Goal: Information Seeking & Learning: Find specific page/section

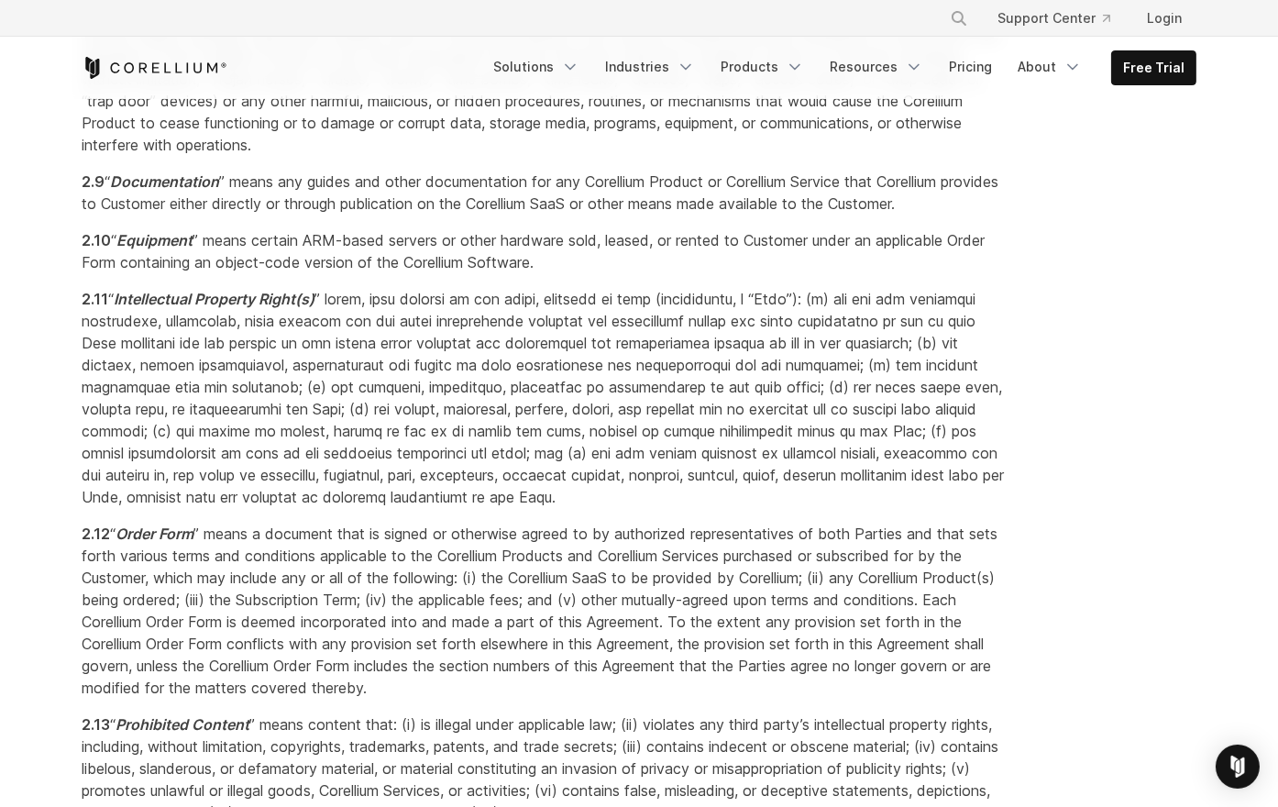
scroll to position [1505, 0]
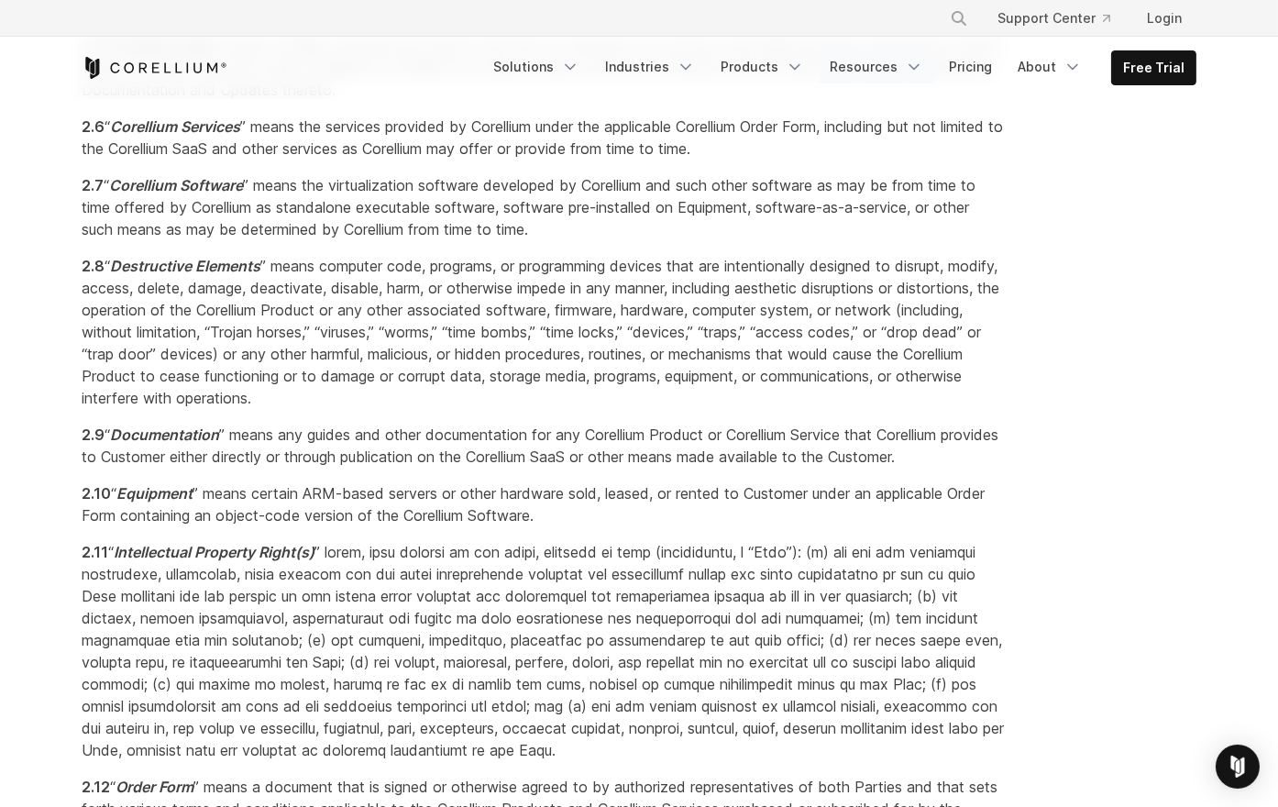
click at [856, 78] on link "Resources" at bounding box center [875, 66] width 115 height 33
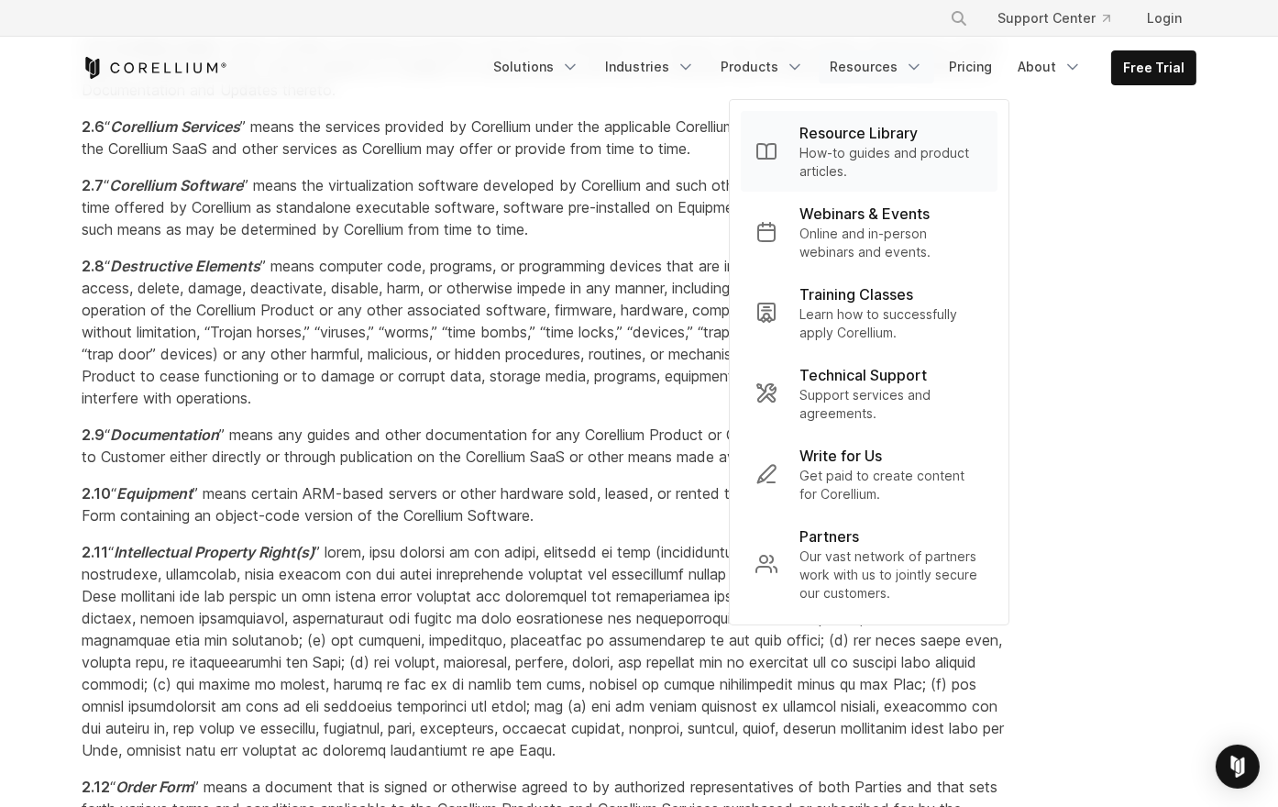
click at [844, 137] on p "Resource Library" at bounding box center [858, 133] width 118 height 22
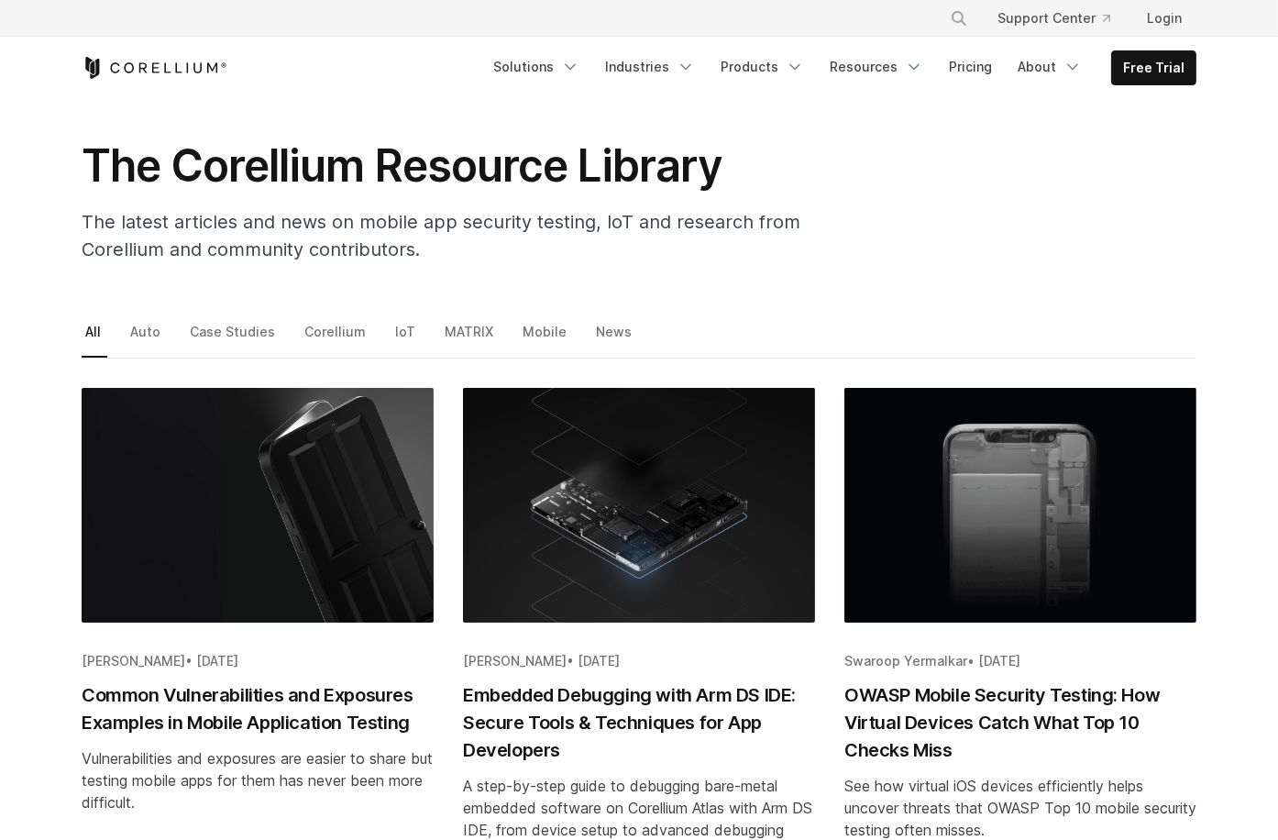
scroll to position [69, 0]
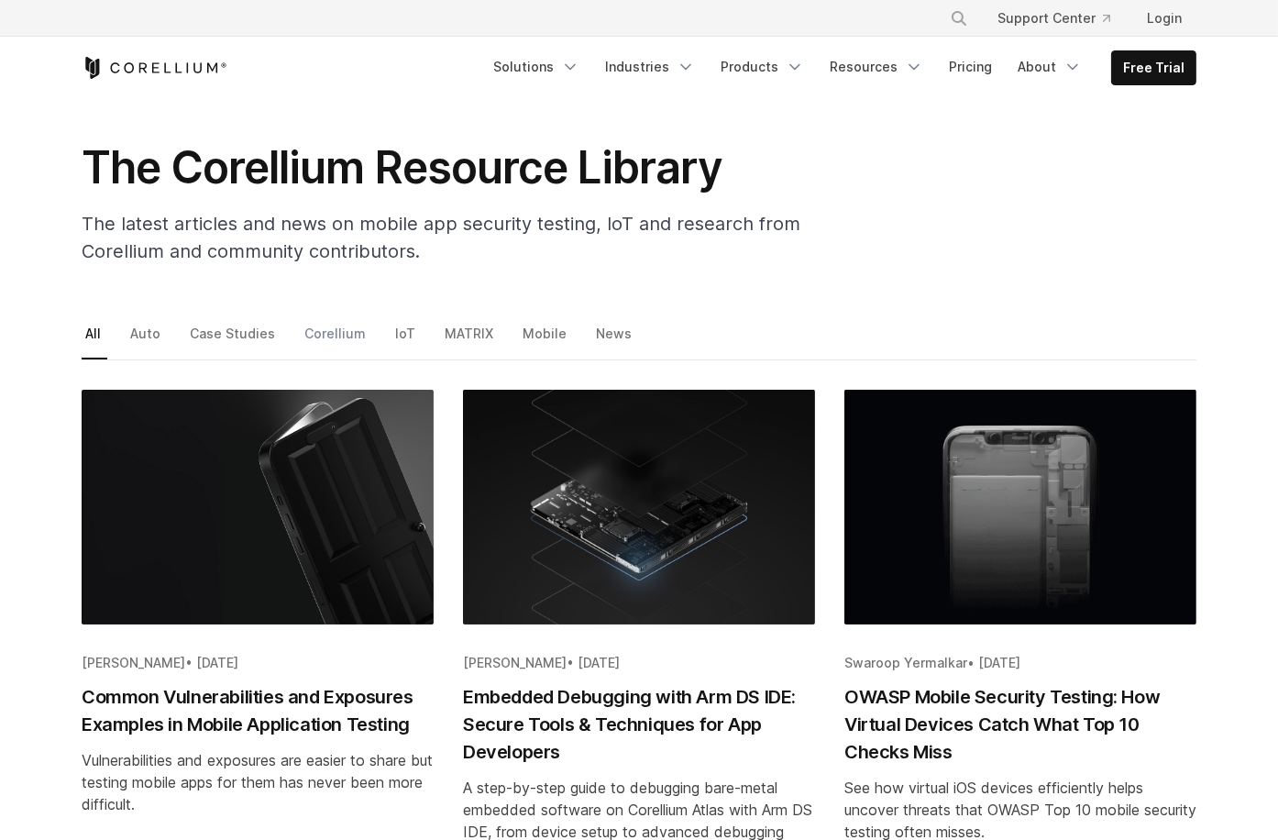
click at [336, 328] on link "Corellium" at bounding box center [336, 340] width 71 height 38
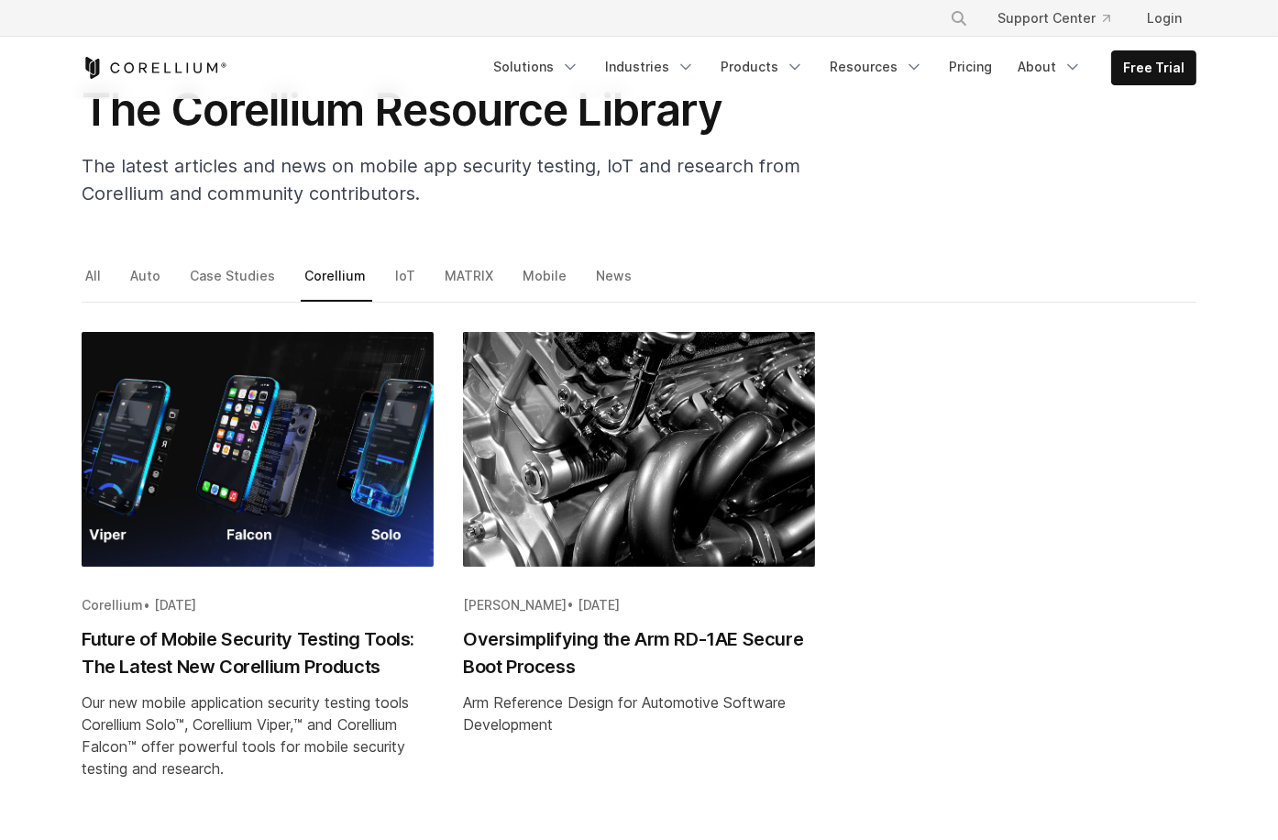
scroll to position [128, 0]
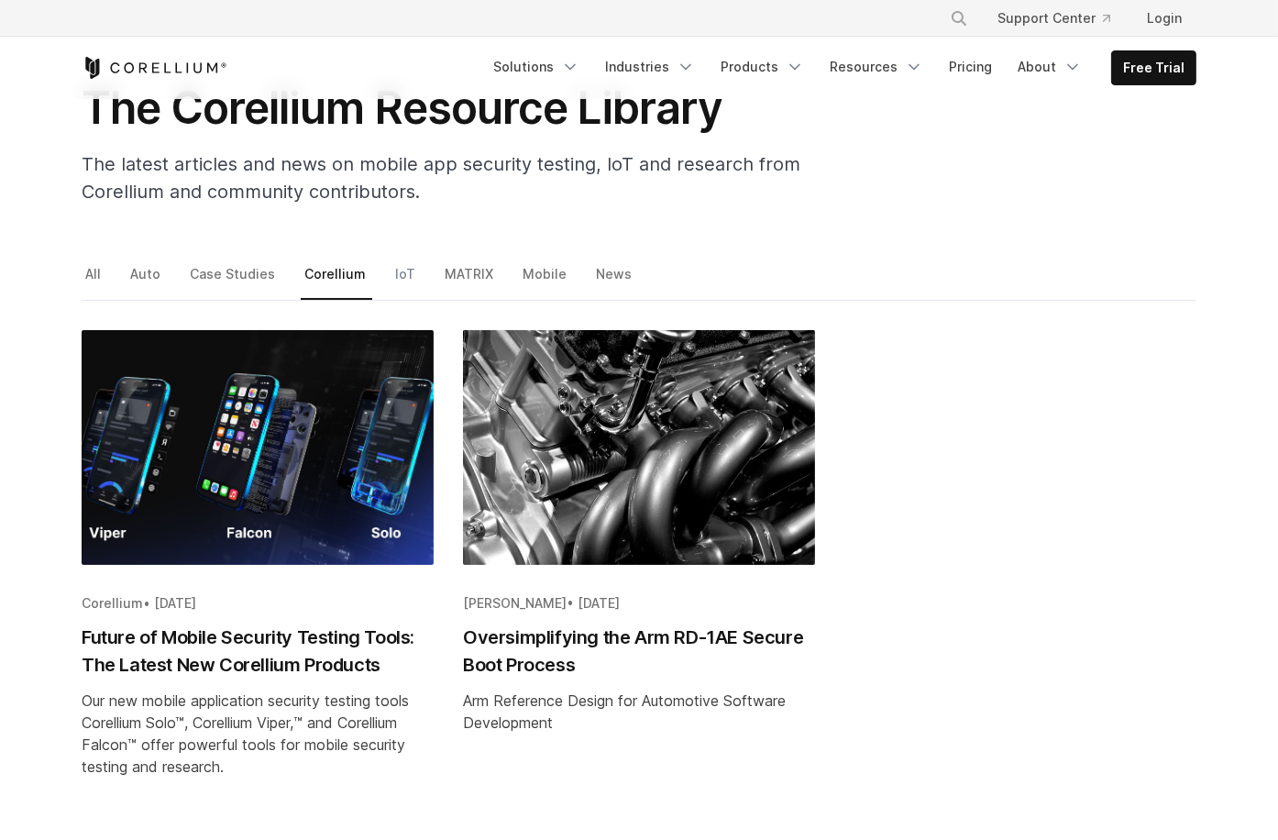
click at [394, 268] on link "IoT" at bounding box center [406, 280] width 30 height 38
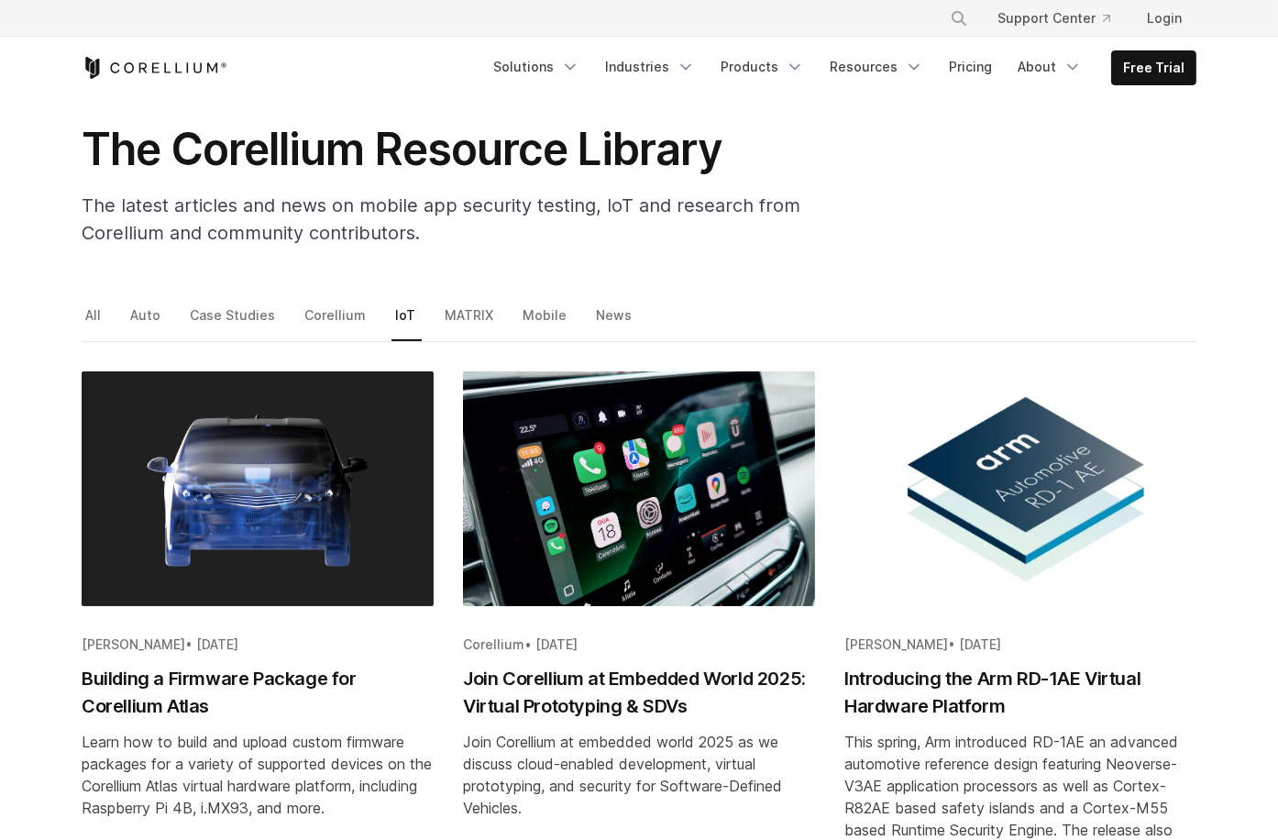
scroll to position [93, 0]
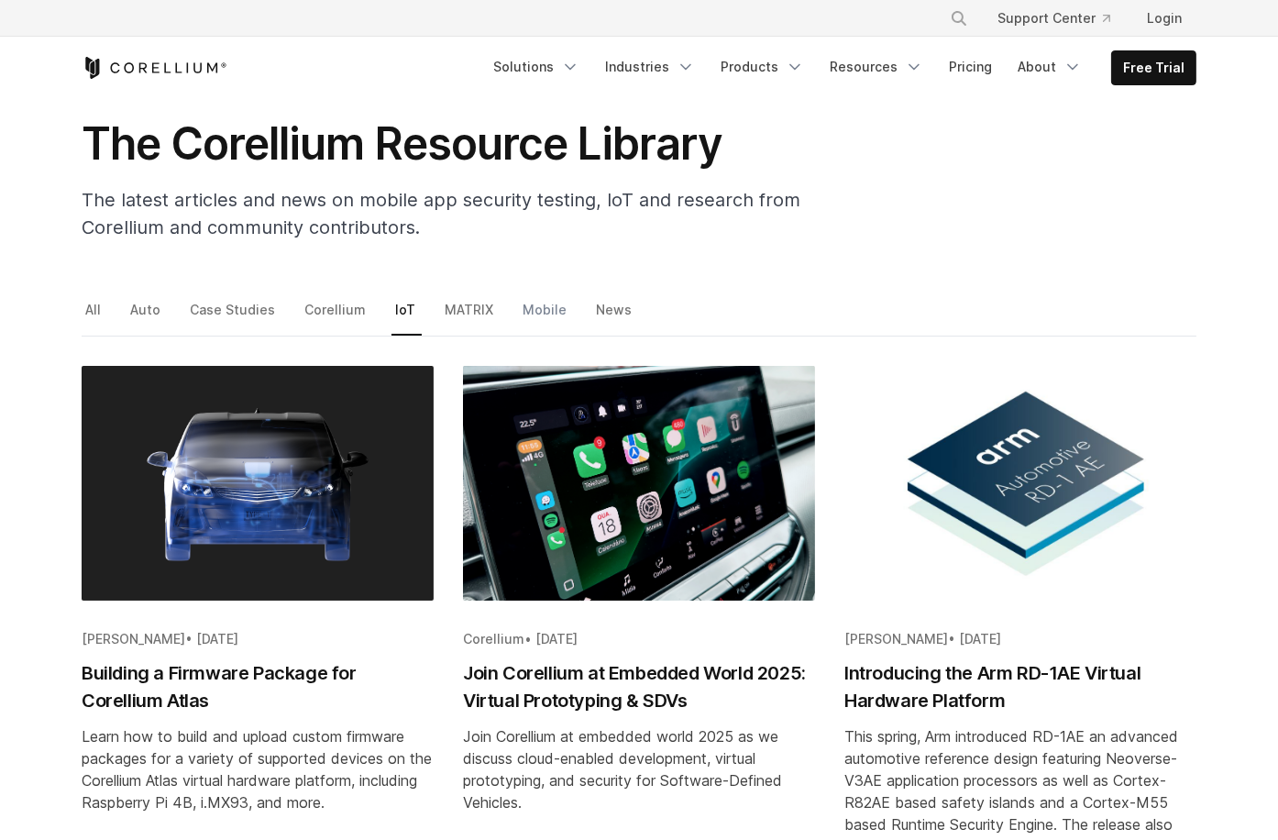
click at [519, 304] on link "Mobile" at bounding box center [546, 316] width 54 height 38
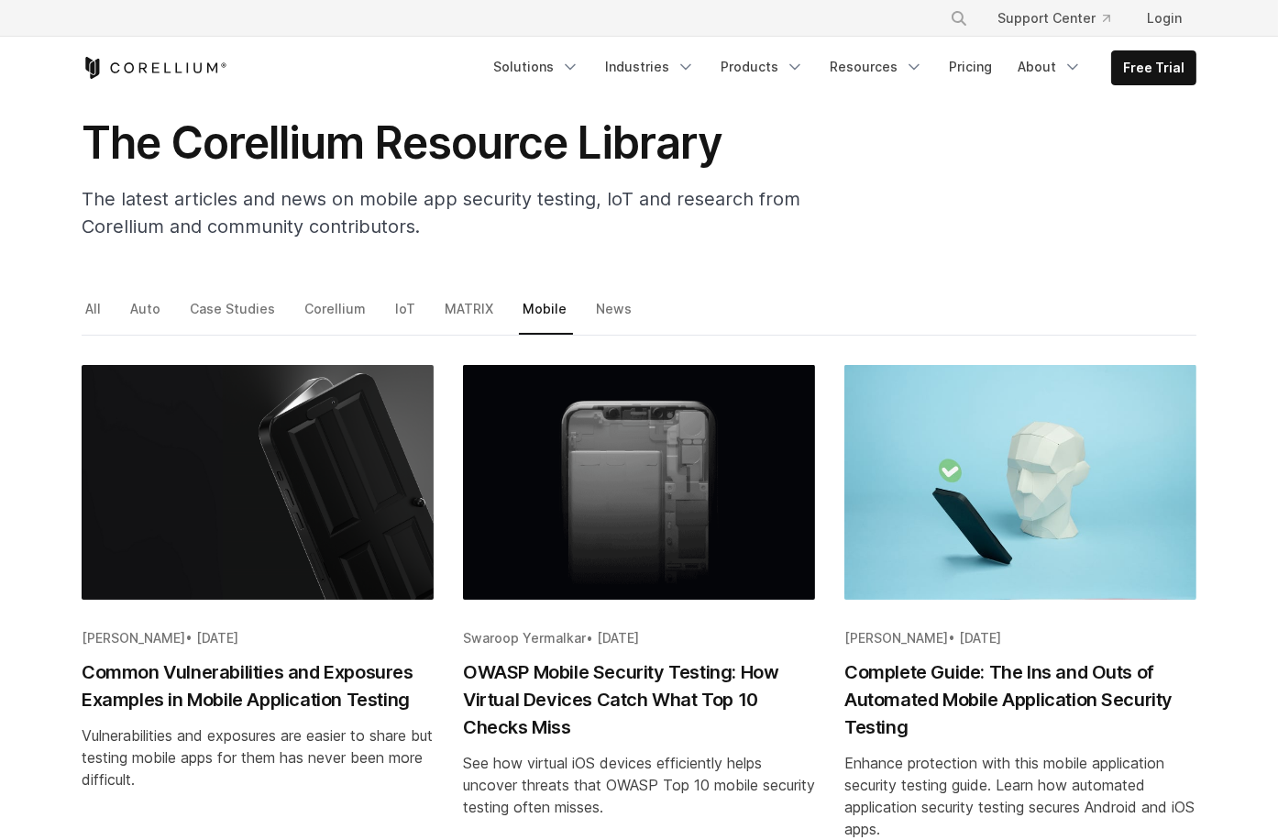
scroll to position [95, 0]
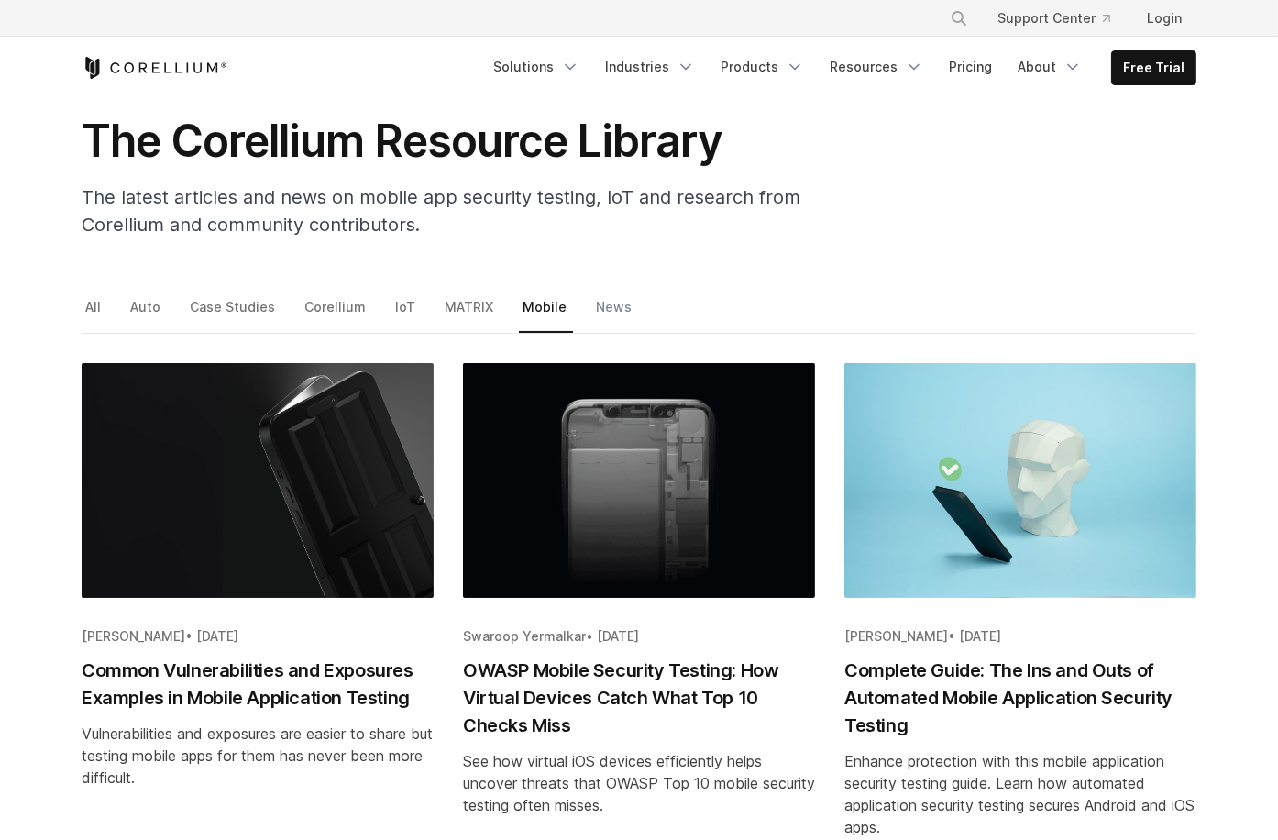
click at [606, 301] on link "News" at bounding box center [615, 313] width 46 height 38
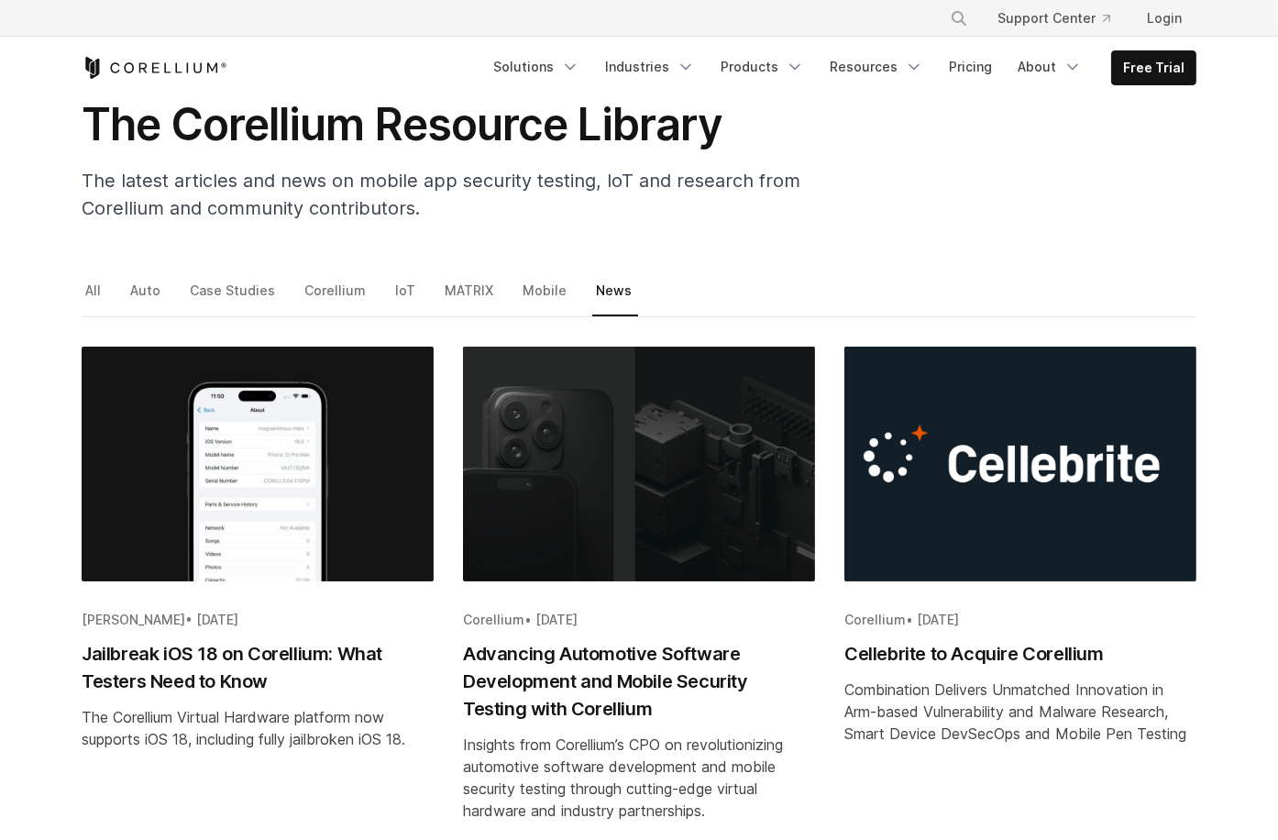
scroll to position [115, 0]
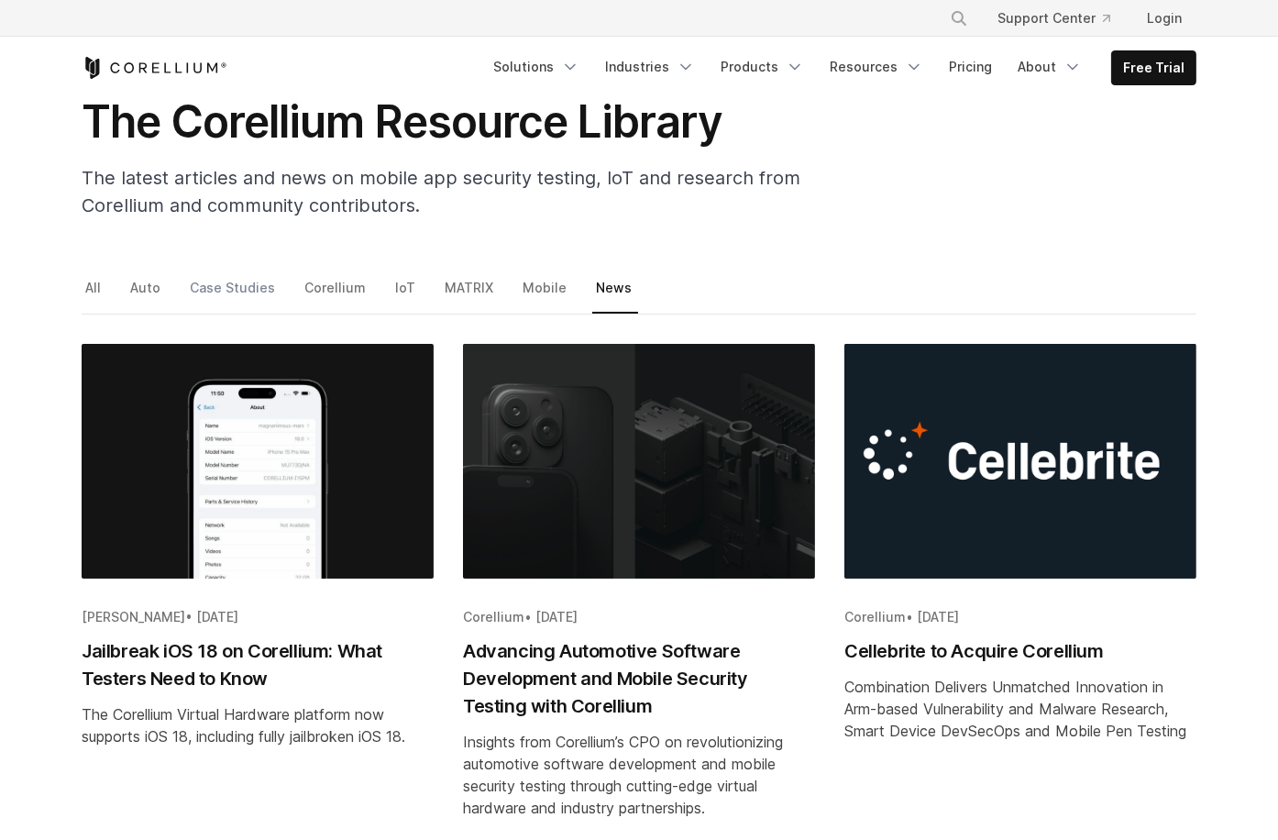
click at [196, 284] on link "Case Studies" at bounding box center [233, 294] width 95 height 38
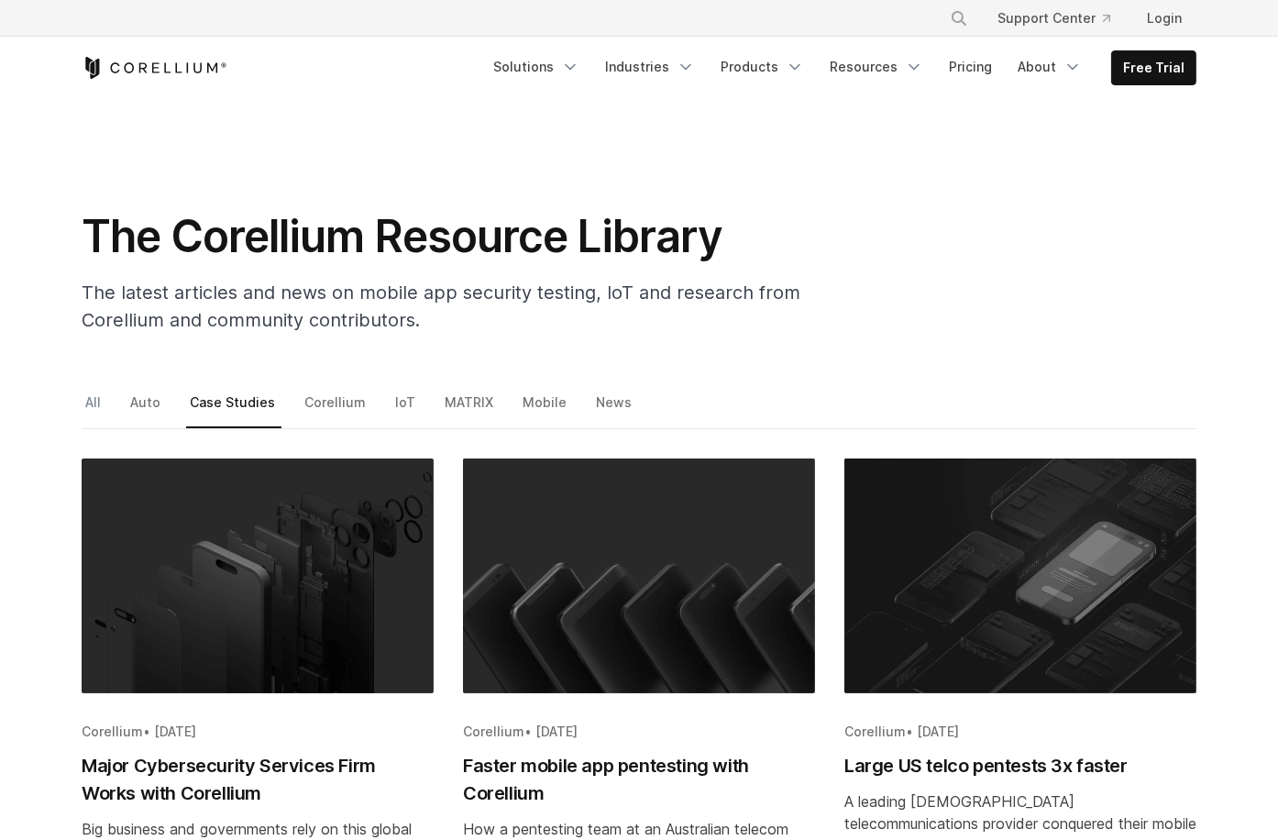
click at [90, 390] on link "All" at bounding box center [95, 409] width 26 height 38
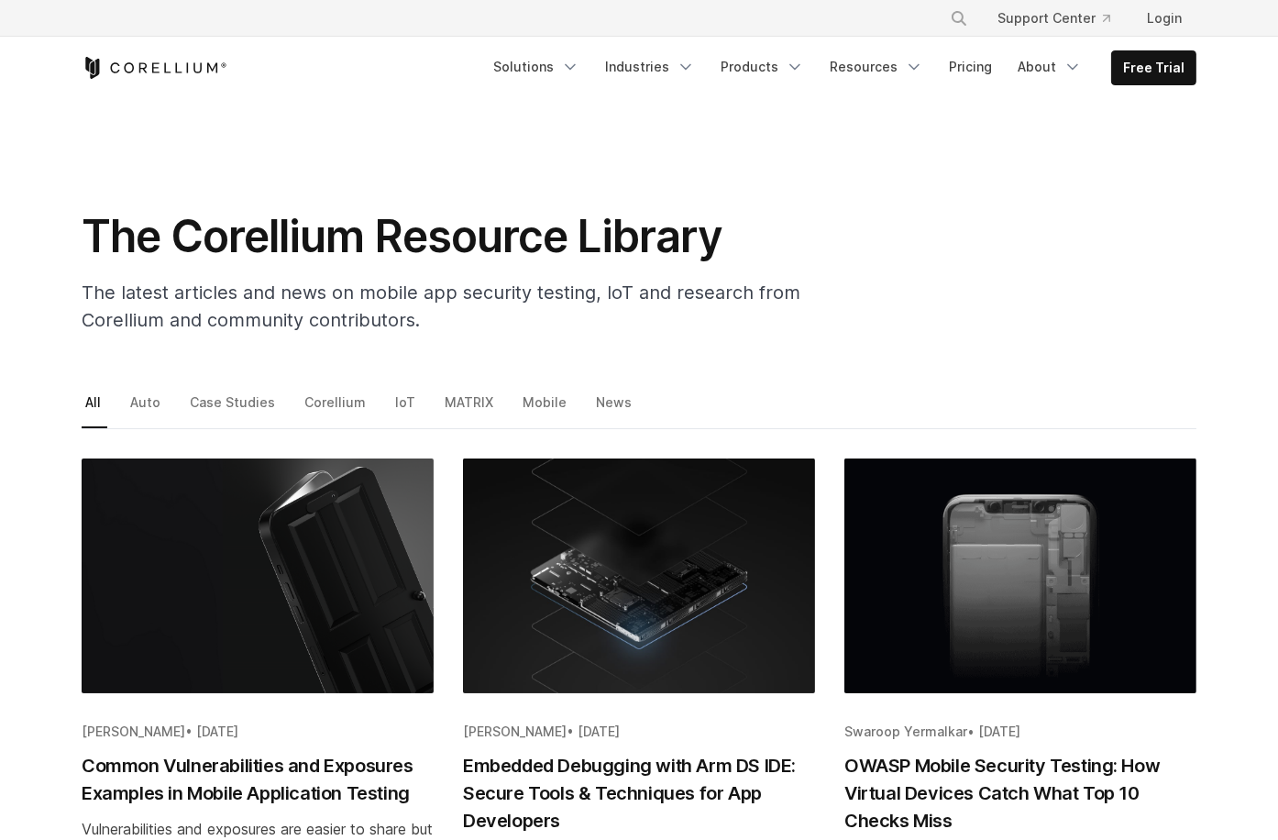
click at [91, 396] on link "All" at bounding box center [95, 409] width 26 height 38
click at [90, 400] on link "All" at bounding box center [95, 409] width 26 height 38
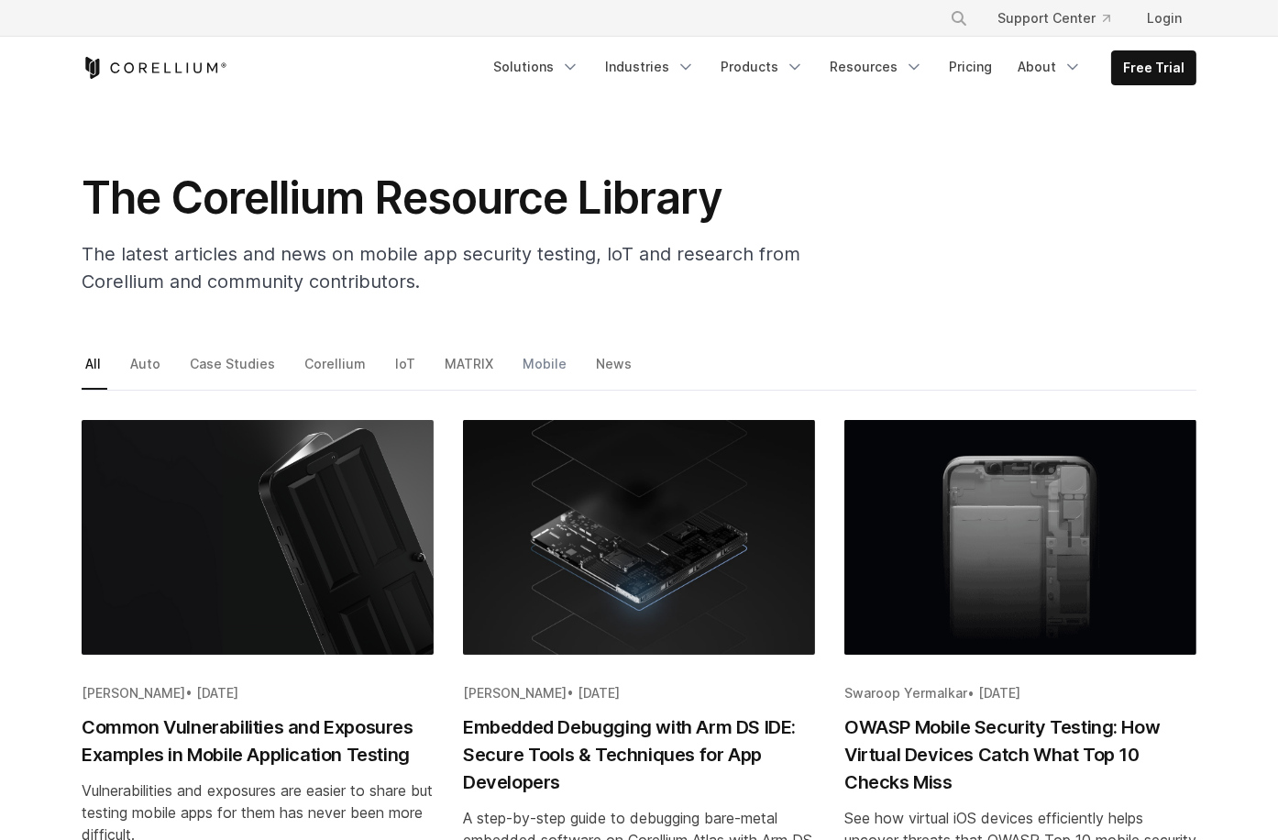
click at [528, 357] on link "Mobile" at bounding box center [546, 370] width 54 height 38
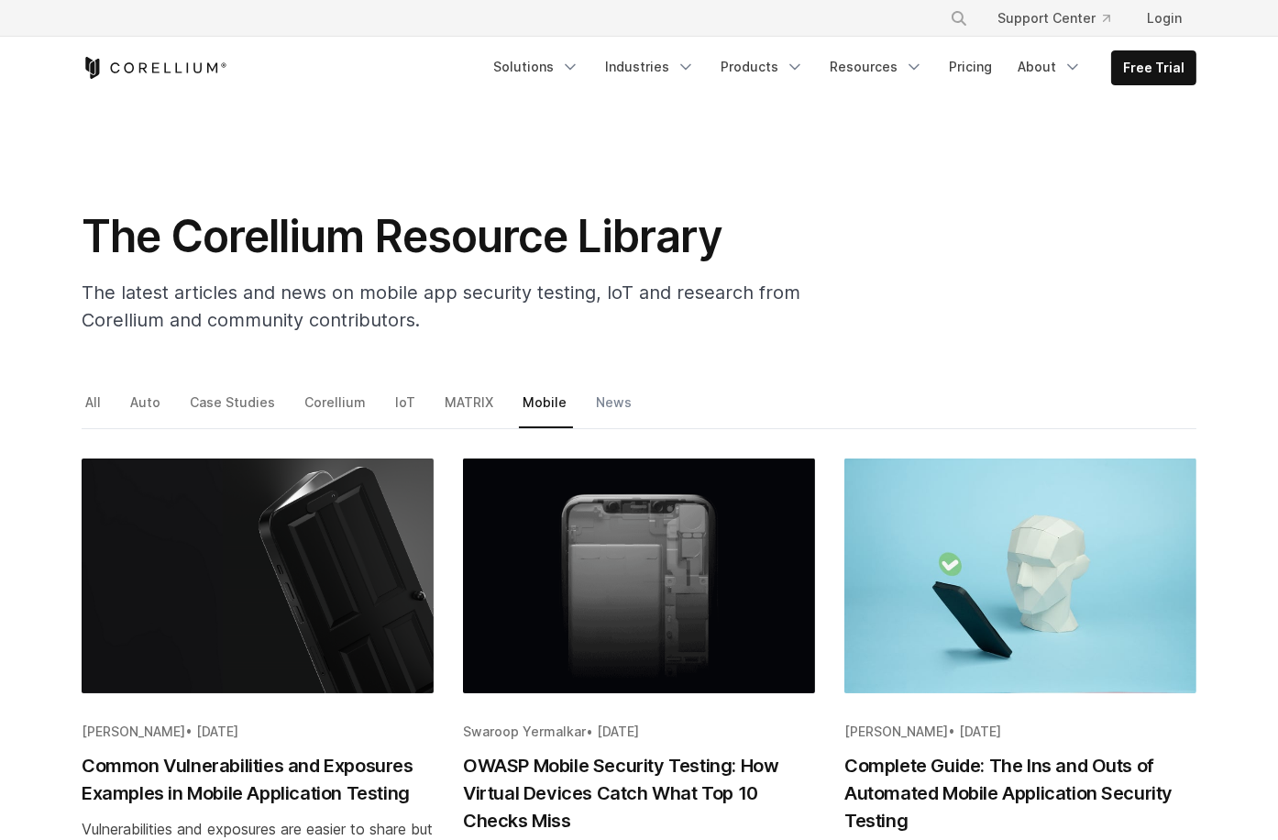
click at [603, 401] on link "News" at bounding box center [615, 409] width 46 height 38
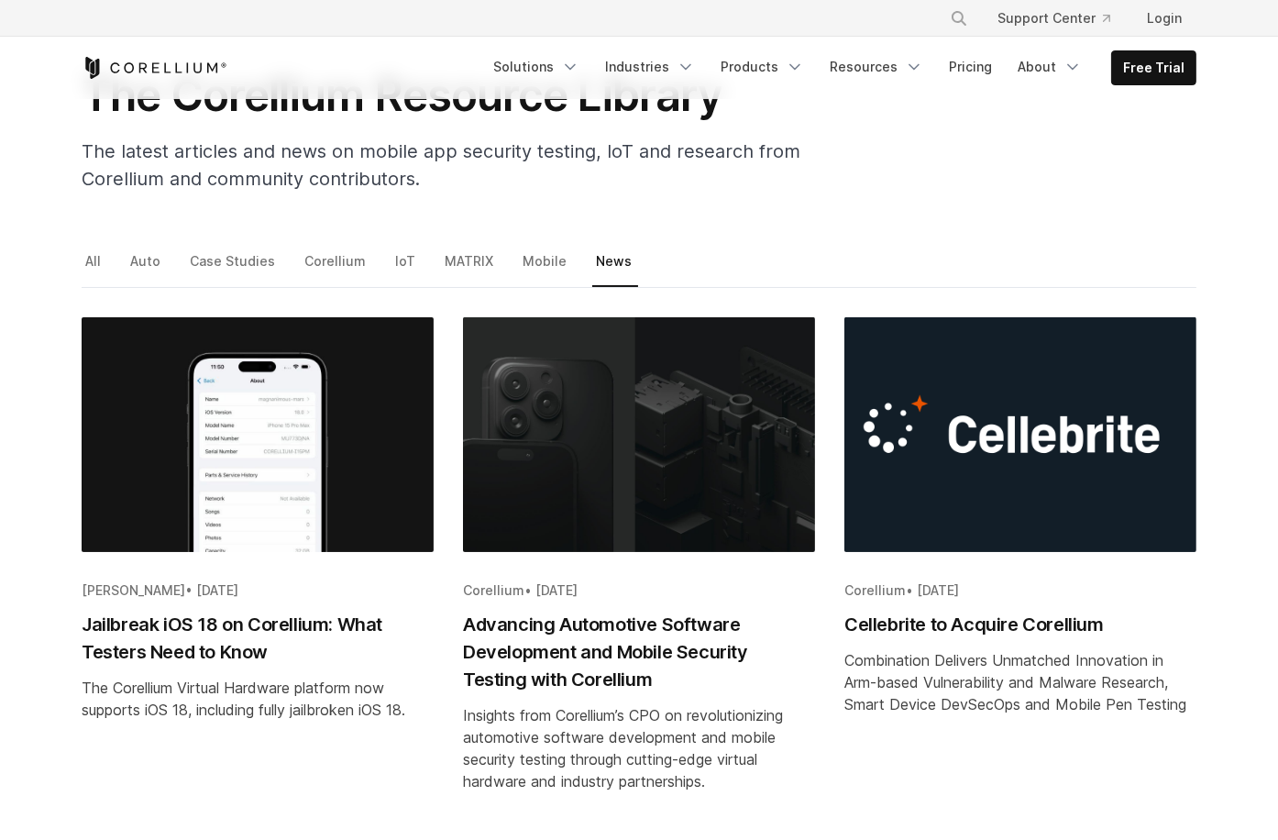
scroll to position [142, 0]
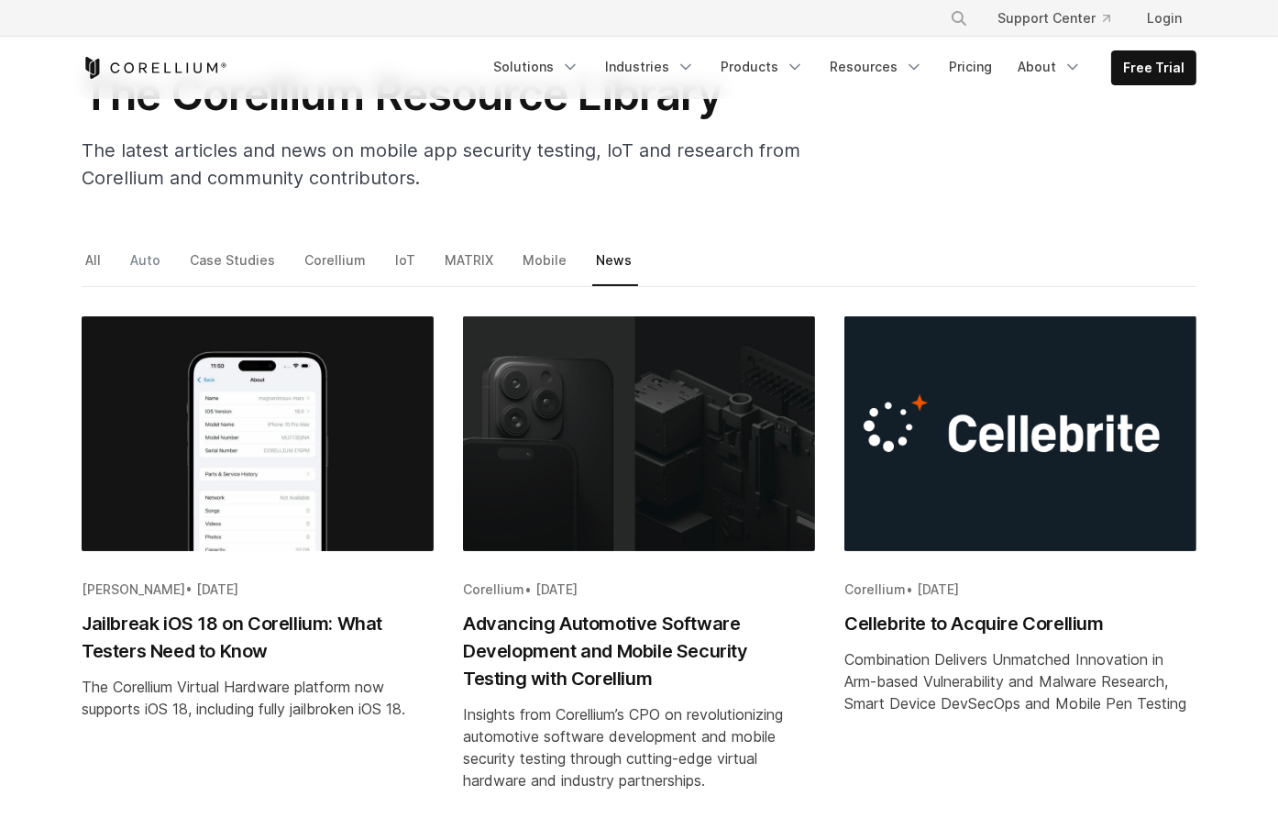
click at [142, 258] on link "Auto" at bounding box center [146, 266] width 40 height 38
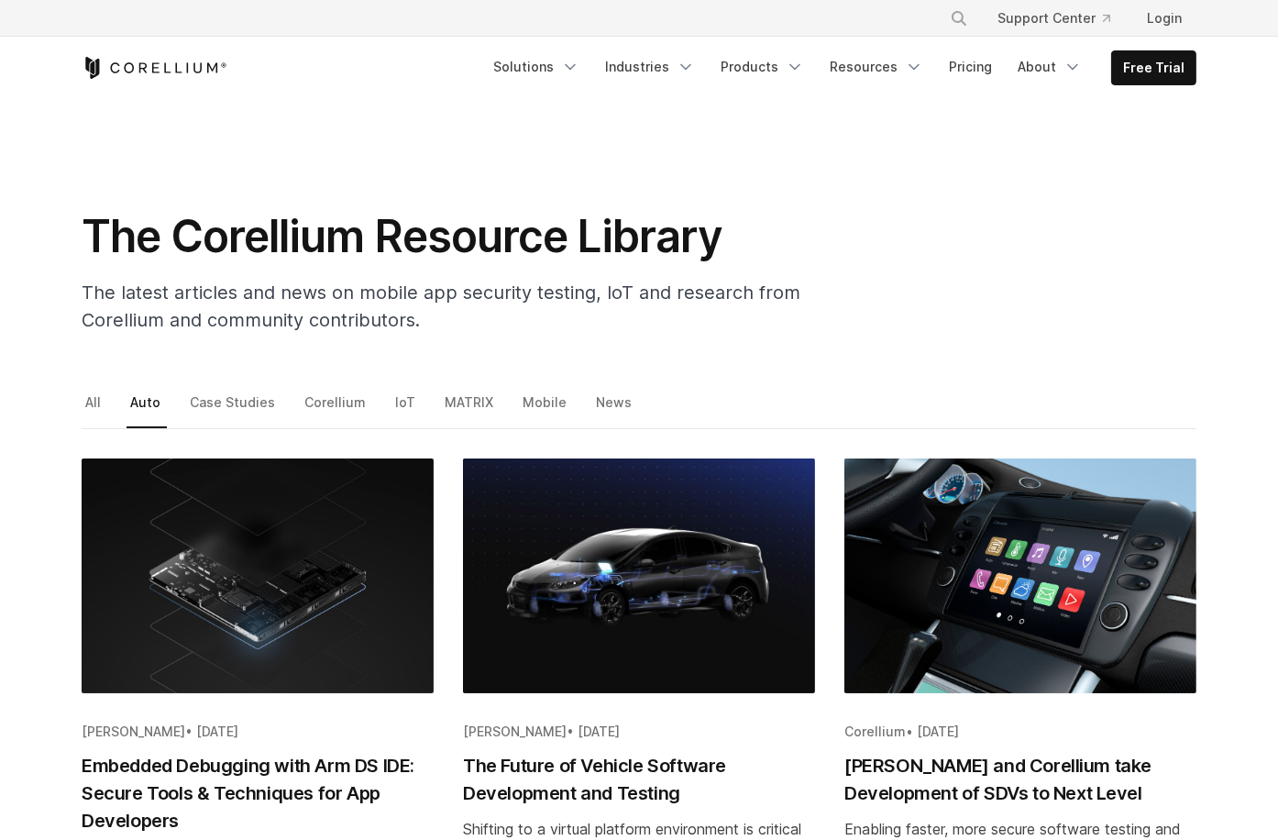
click at [87, 258] on h1 "The Corellium Resource Library" at bounding box center [448, 236] width 733 height 55
click at [94, 398] on link "All" at bounding box center [95, 409] width 26 height 38
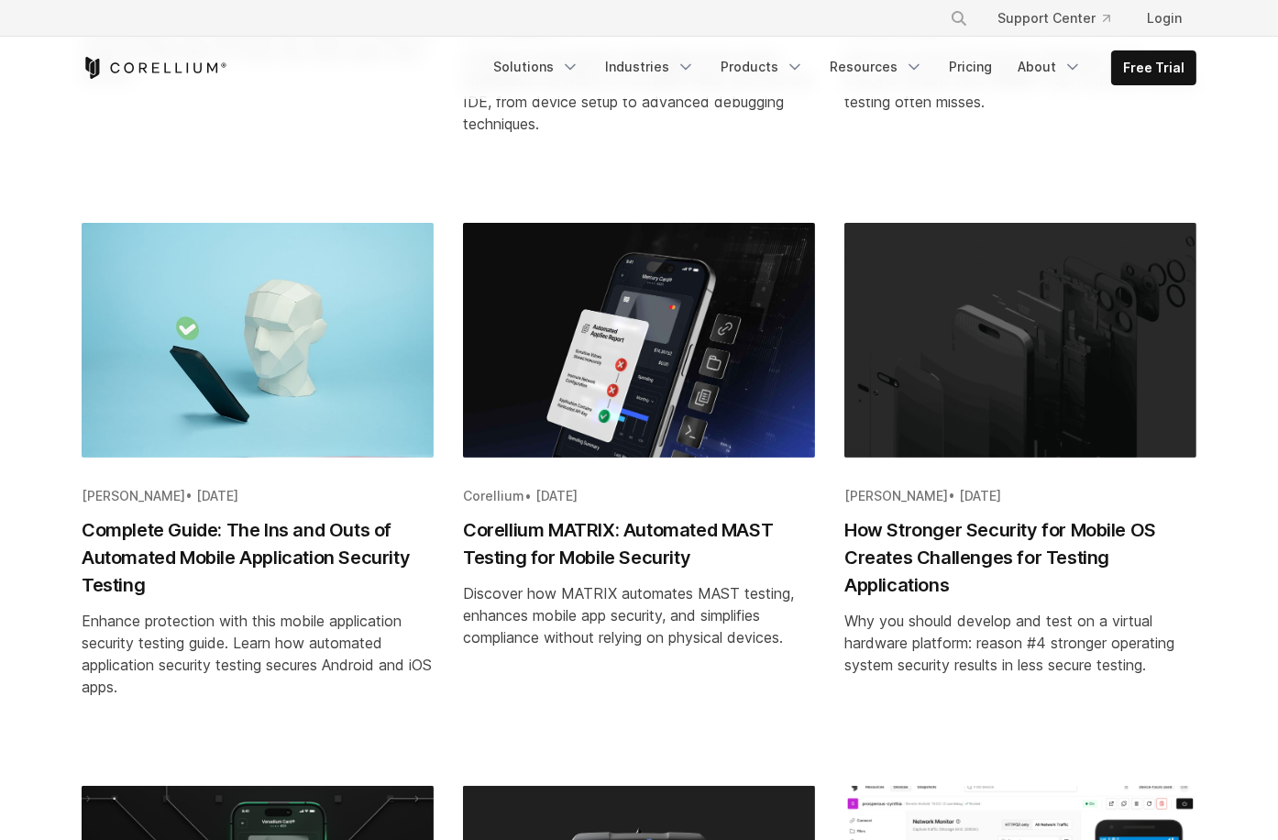
scroll to position [808, 0]
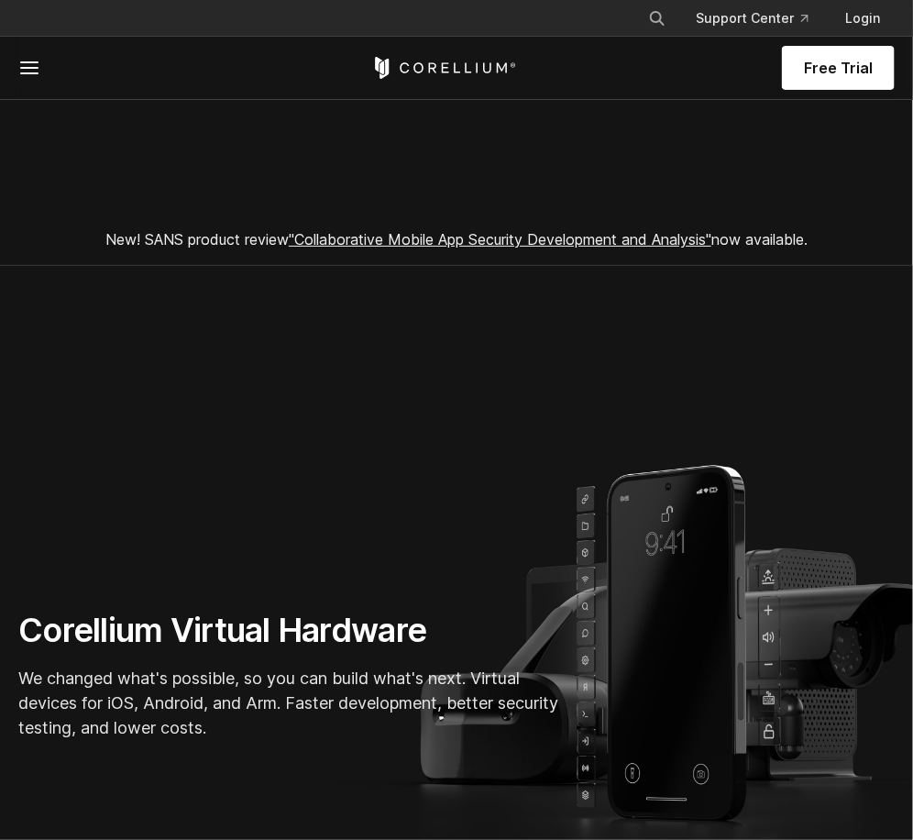
click at [670, 19] on button "Search" at bounding box center [657, 18] width 33 height 33
click at [609, 16] on input "Search our site..." at bounding box center [563, 18] width 148 height 27
type input "*******"
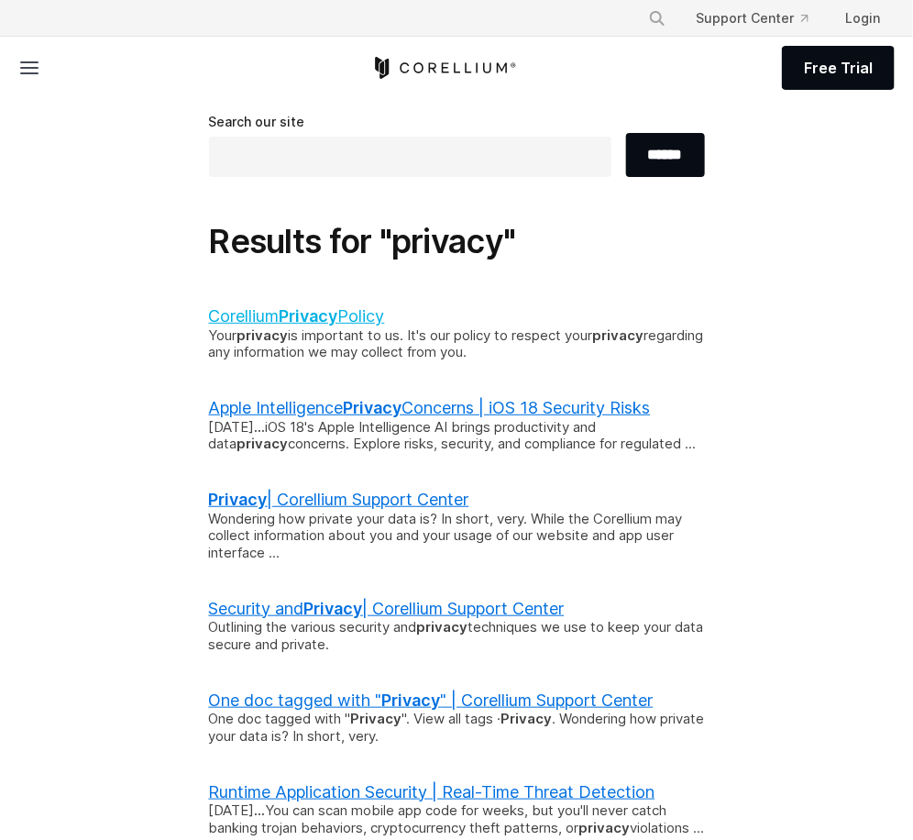
click at [334, 306] on b "Privacy" at bounding box center [309, 315] width 59 height 19
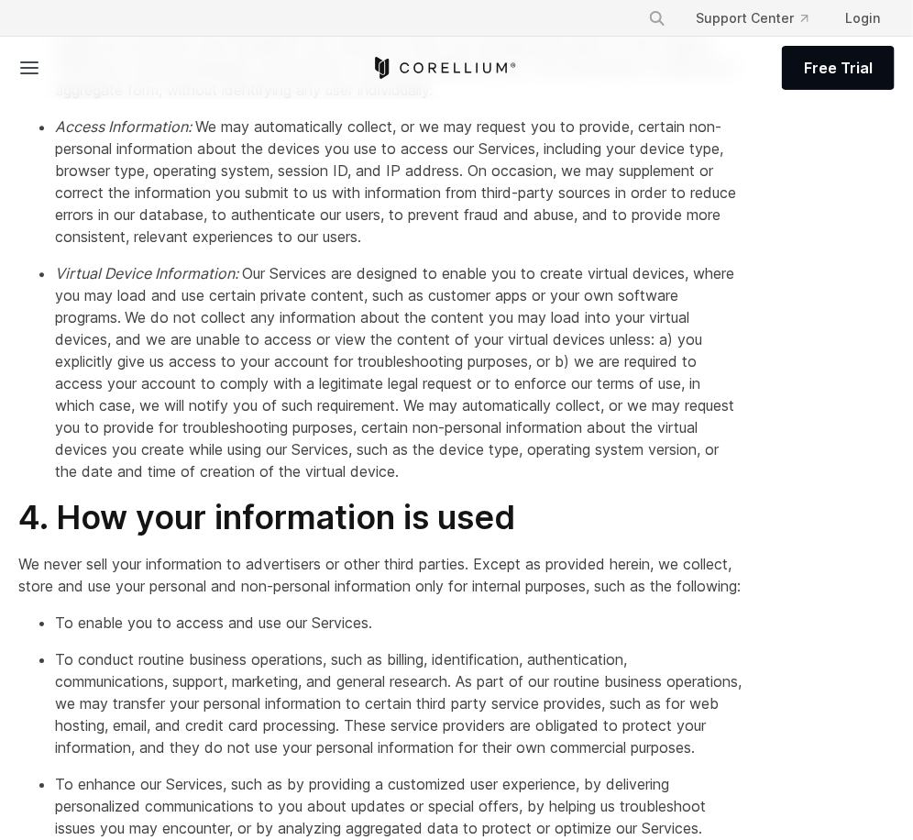
scroll to position [368, 0]
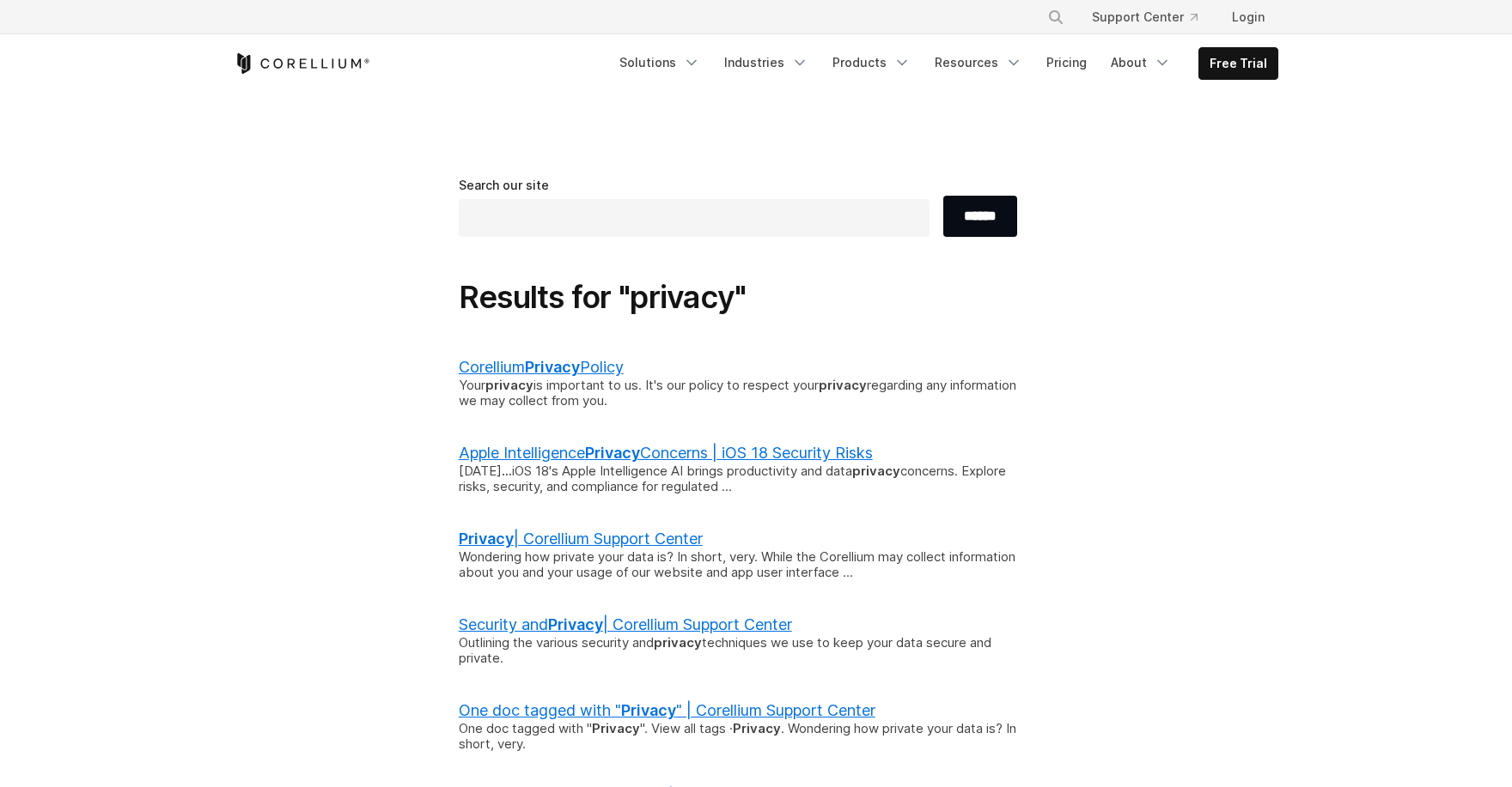
click at [531, 374] on b "Privacy" at bounding box center [552, 366] width 55 height 18
